Goal: Use online tool/utility: Utilize a website feature to perform a specific function

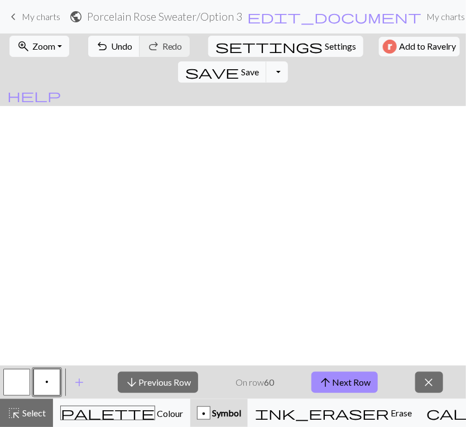
scroll to position [302, 8]
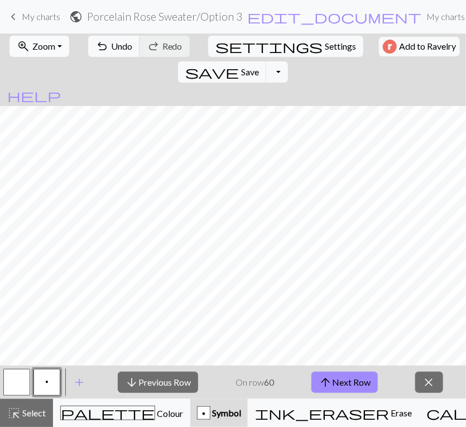
click at [52, 46] on span "Zoom" at bounding box center [43, 46] width 23 height 11
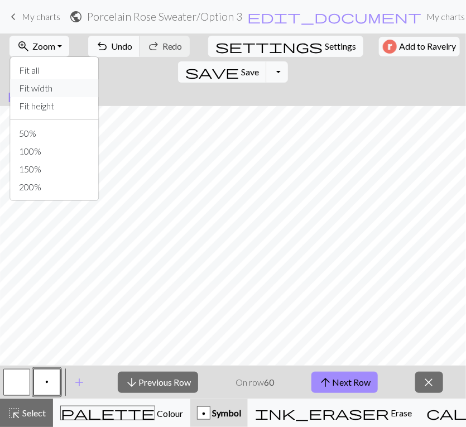
click at [50, 90] on button "Fit width" at bounding box center [54, 88] width 88 height 18
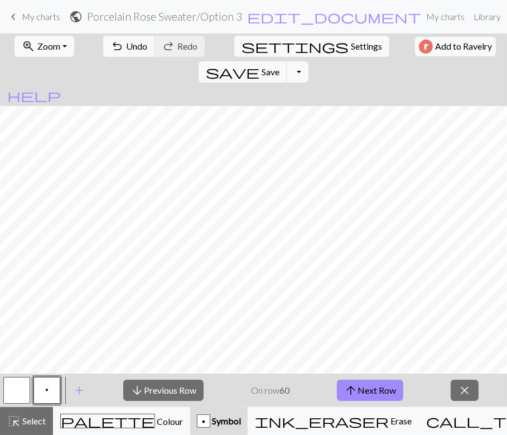
scroll to position [133, 0]
click at [362, 391] on button "arrow_upward Next Row" at bounding box center [370, 390] width 66 height 21
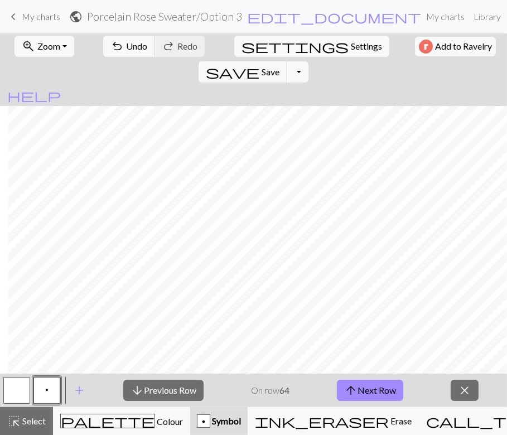
scroll to position [25, 8]
click at [373, 388] on button "arrow_upward Next Row" at bounding box center [370, 390] width 66 height 21
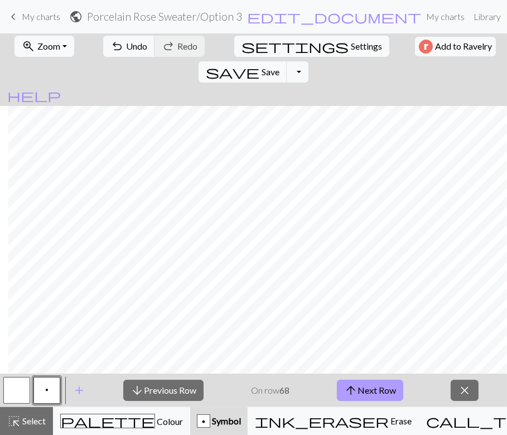
click at [372, 390] on button "arrow_upward Next Row" at bounding box center [370, 390] width 66 height 21
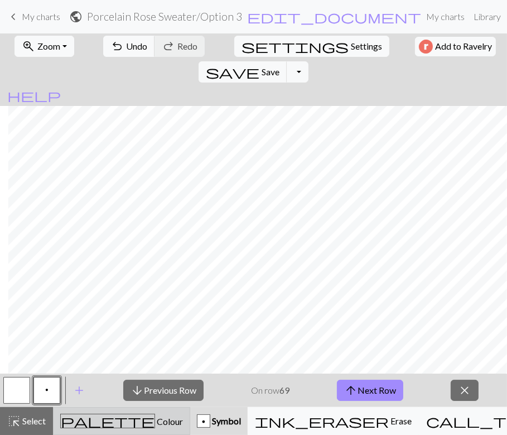
click at [155, 416] on span "Colour" at bounding box center [169, 421] width 28 height 11
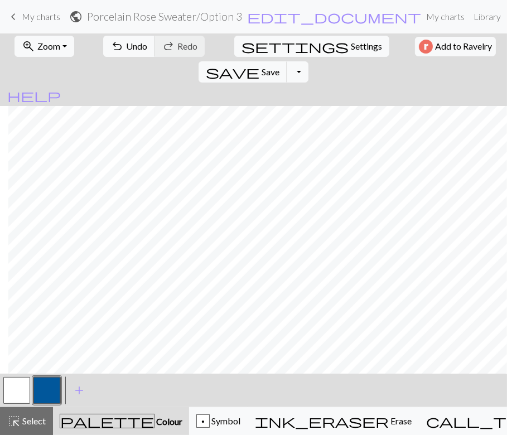
click at [18, 395] on button "button" at bounding box center [16, 390] width 27 height 27
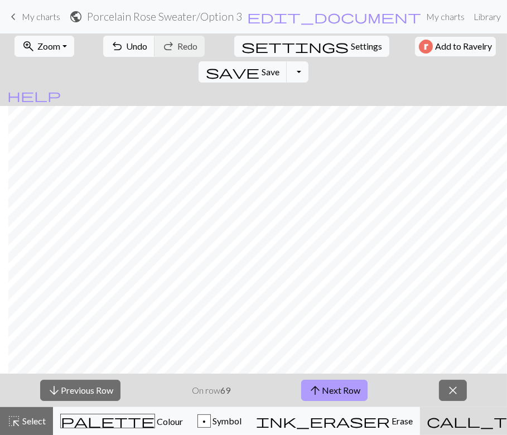
click at [334, 392] on button "arrow_upward Next Row" at bounding box center [334, 390] width 66 height 21
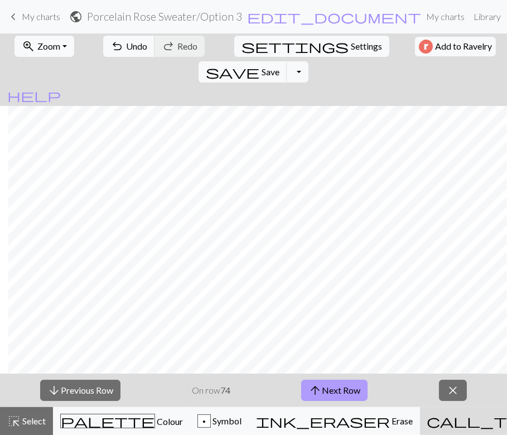
click at [334, 392] on button "arrow_upward Next Row" at bounding box center [334, 390] width 66 height 21
click at [333, 392] on button "arrow_upward Next Row" at bounding box center [334, 390] width 66 height 21
click at [333, 400] on button "arrow_upward Next Row" at bounding box center [334, 390] width 66 height 21
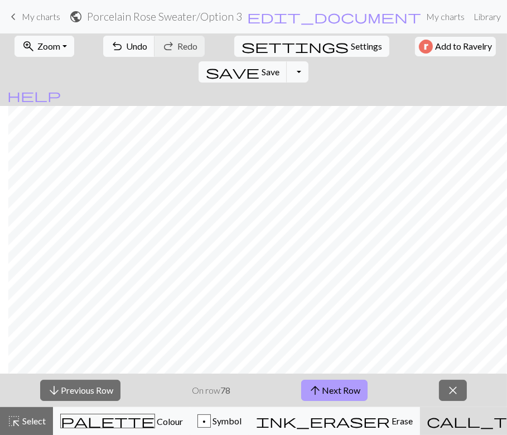
click at [333, 392] on button "arrow_upward Next Row" at bounding box center [334, 390] width 66 height 21
